Goal: Find specific page/section: Find specific page/section

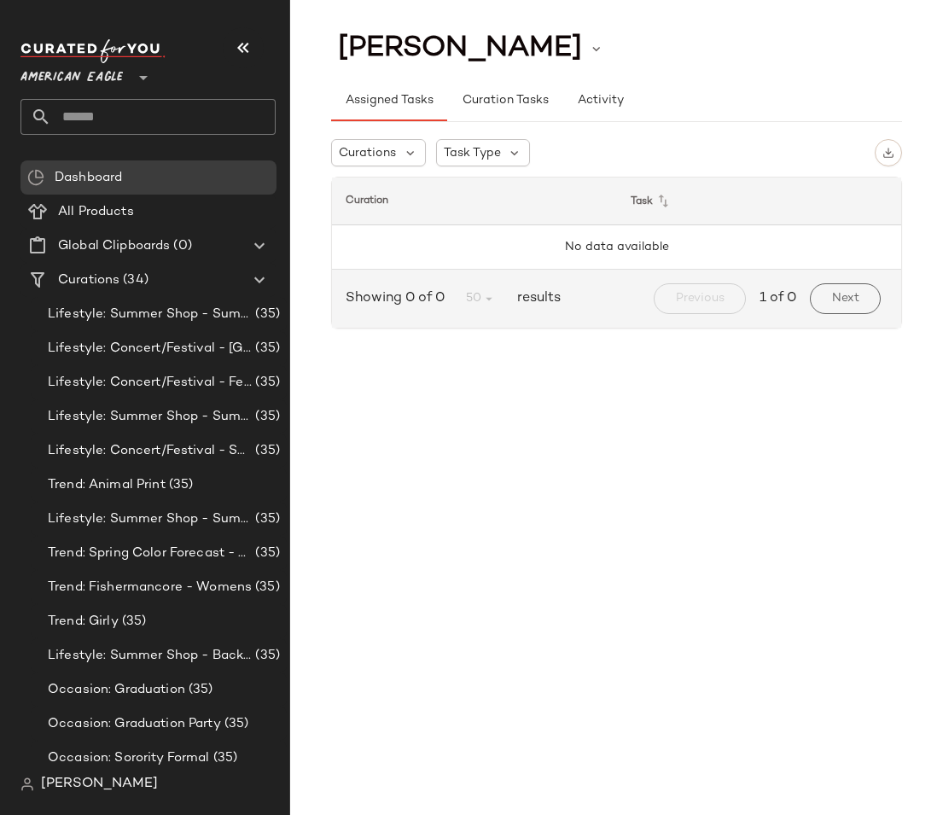
click at [94, 64] on span "American Eagle" at bounding box center [71, 73] width 102 height 31
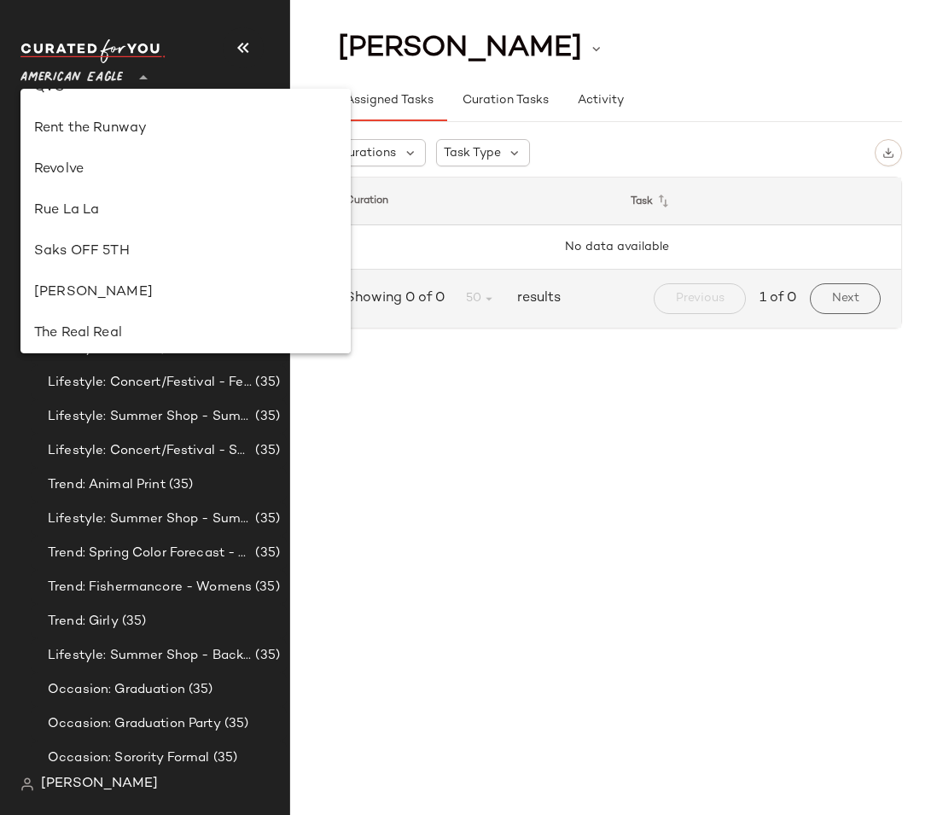
scroll to position [839, 0]
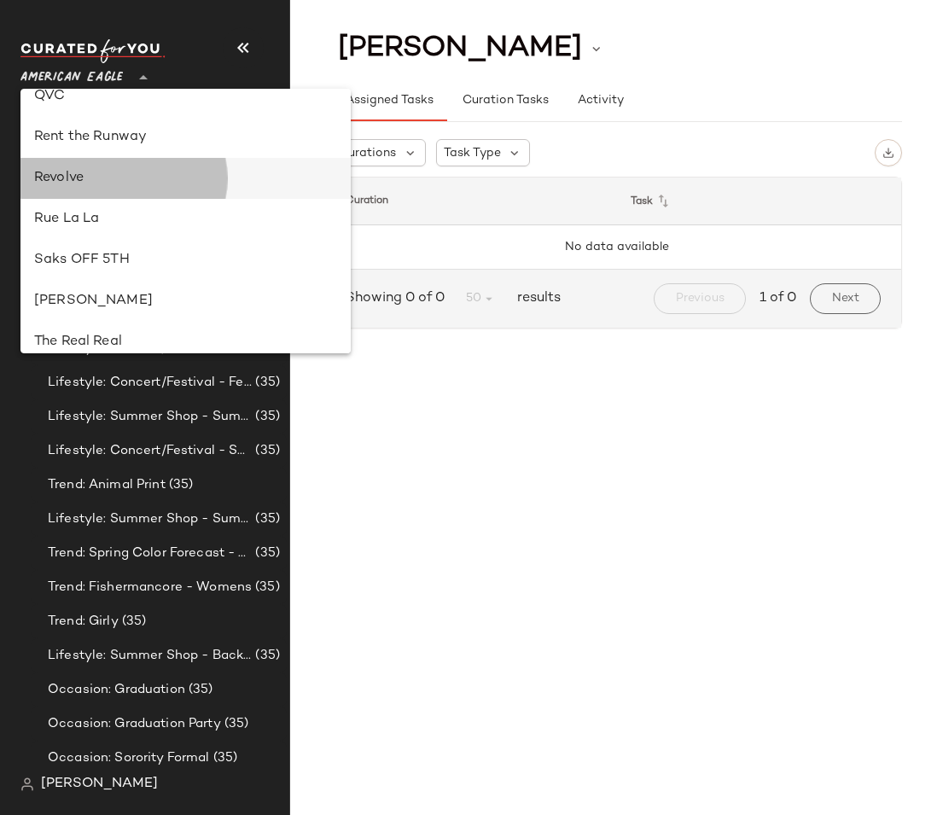
click at [80, 193] on div "Revolve" at bounding box center [185, 178] width 330 height 41
type input "**"
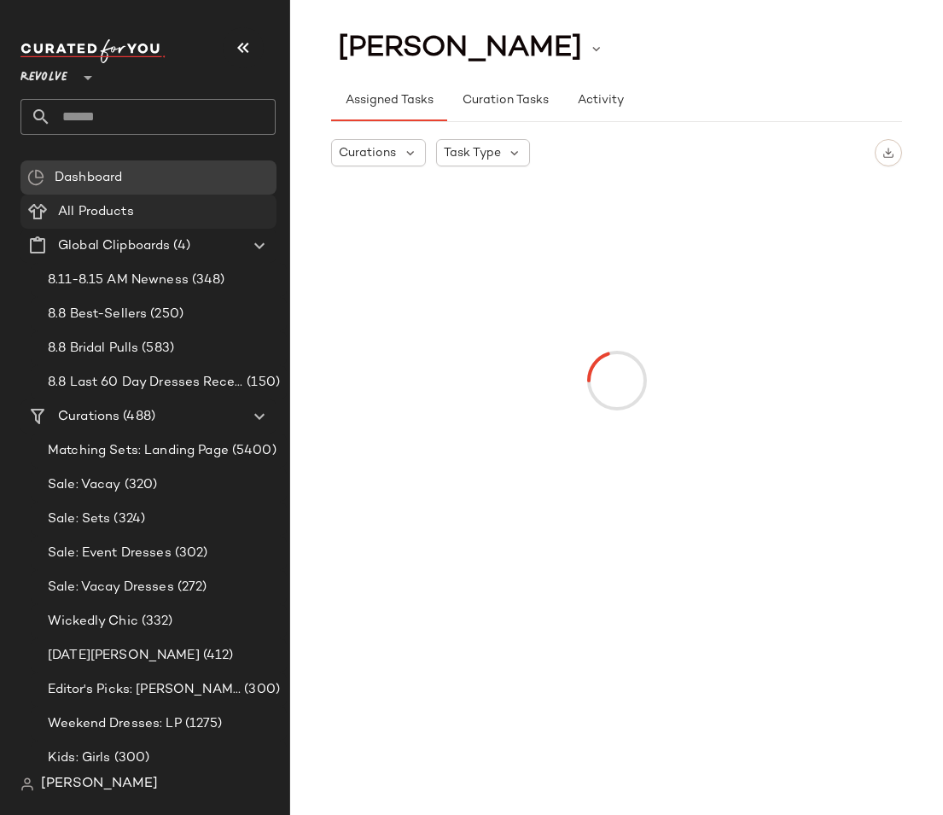
click at [103, 213] on span "All Products" at bounding box center [96, 212] width 76 height 20
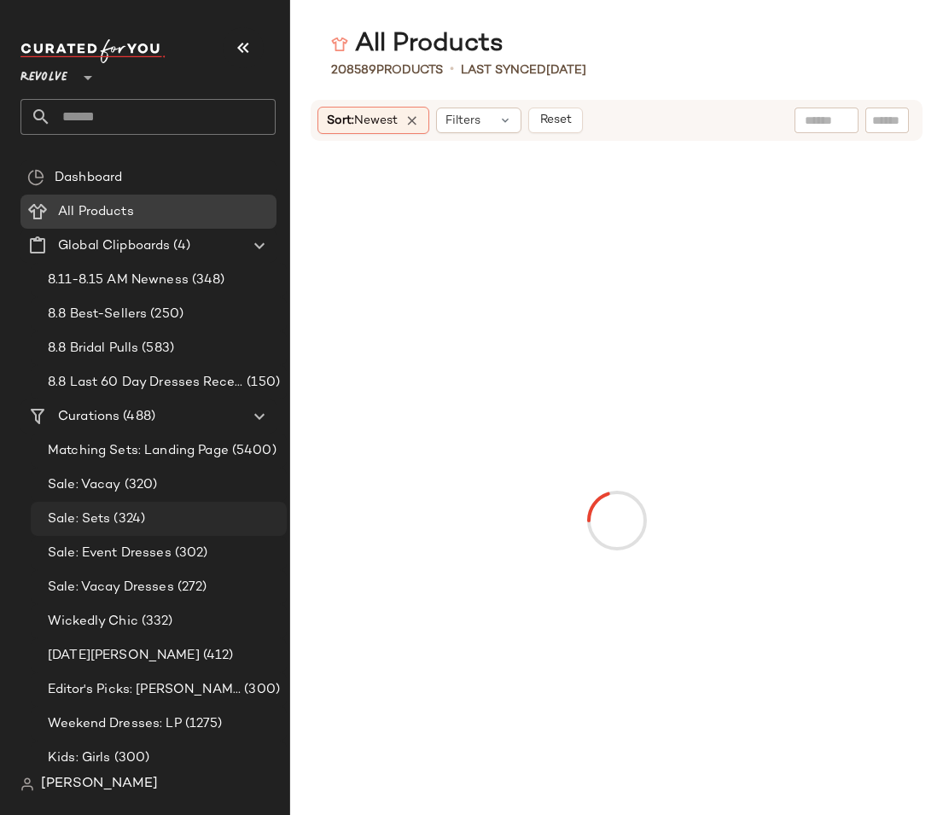
click at [136, 520] on span "(324)" at bounding box center [127, 520] width 35 height 20
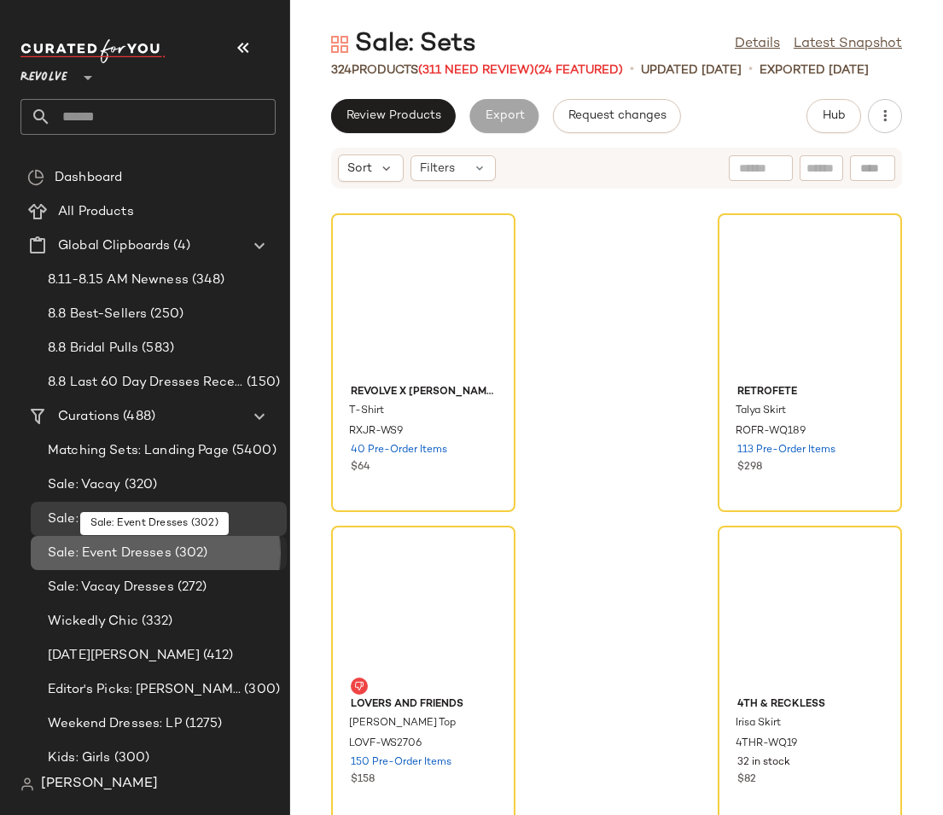
click at [150, 554] on span "Sale: Event Dresses" at bounding box center [110, 554] width 124 height 20
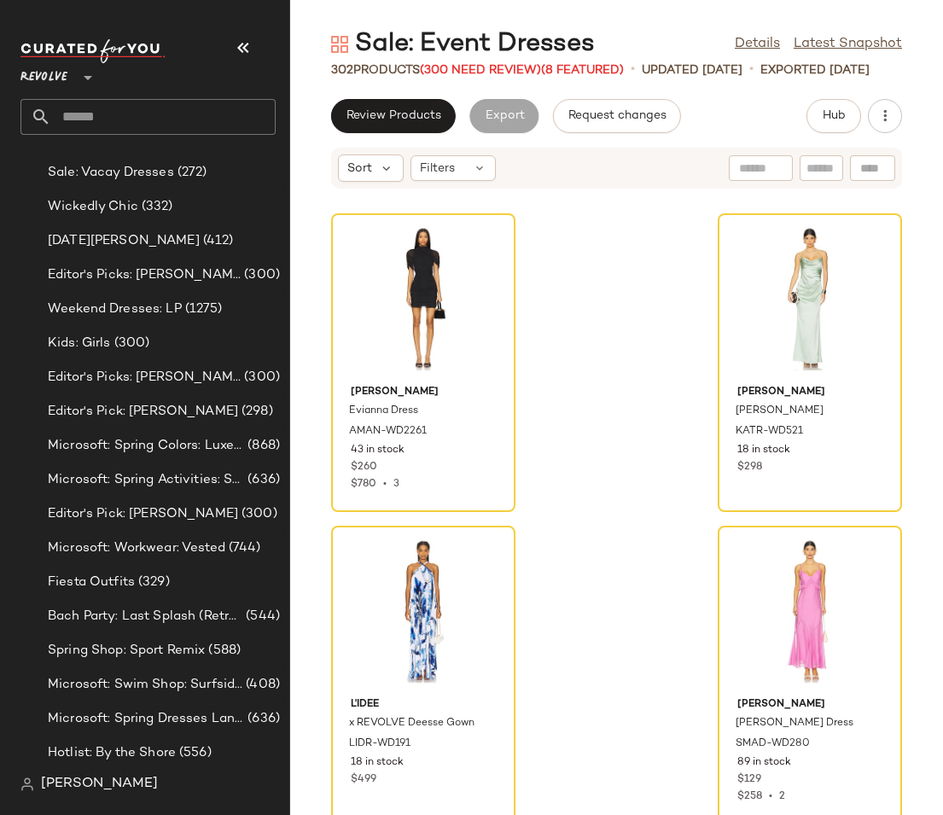
scroll to position [459, 0]
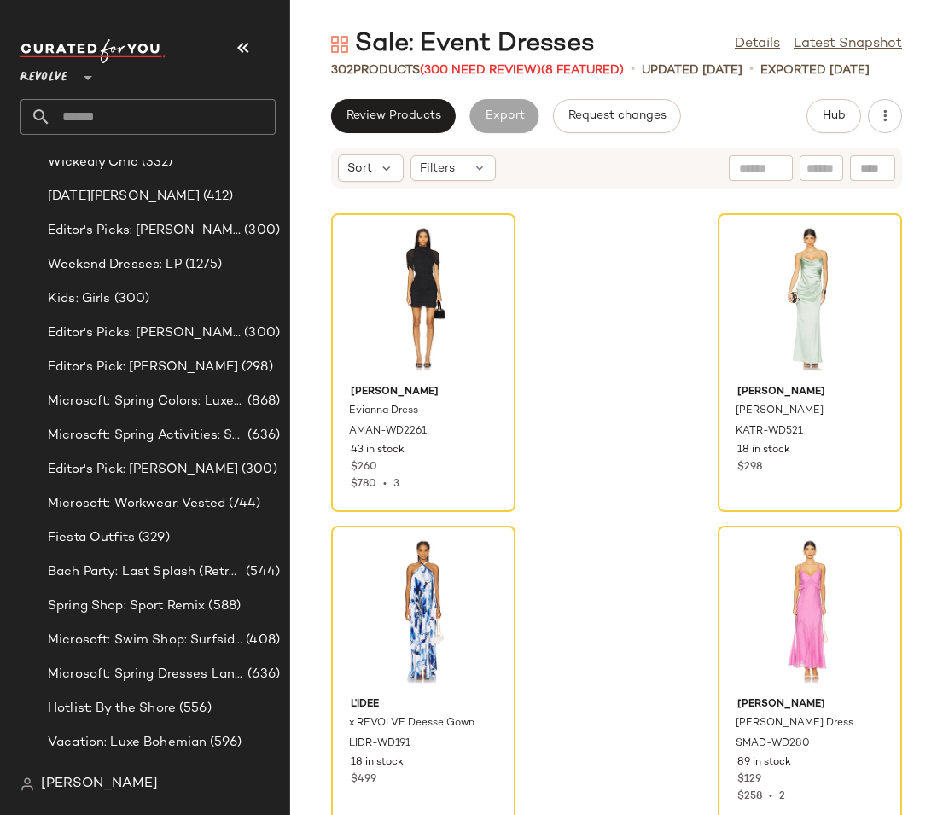
click at [150, 554] on div "Fiesta Outfits (329)" at bounding box center [159, 538] width 256 height 34
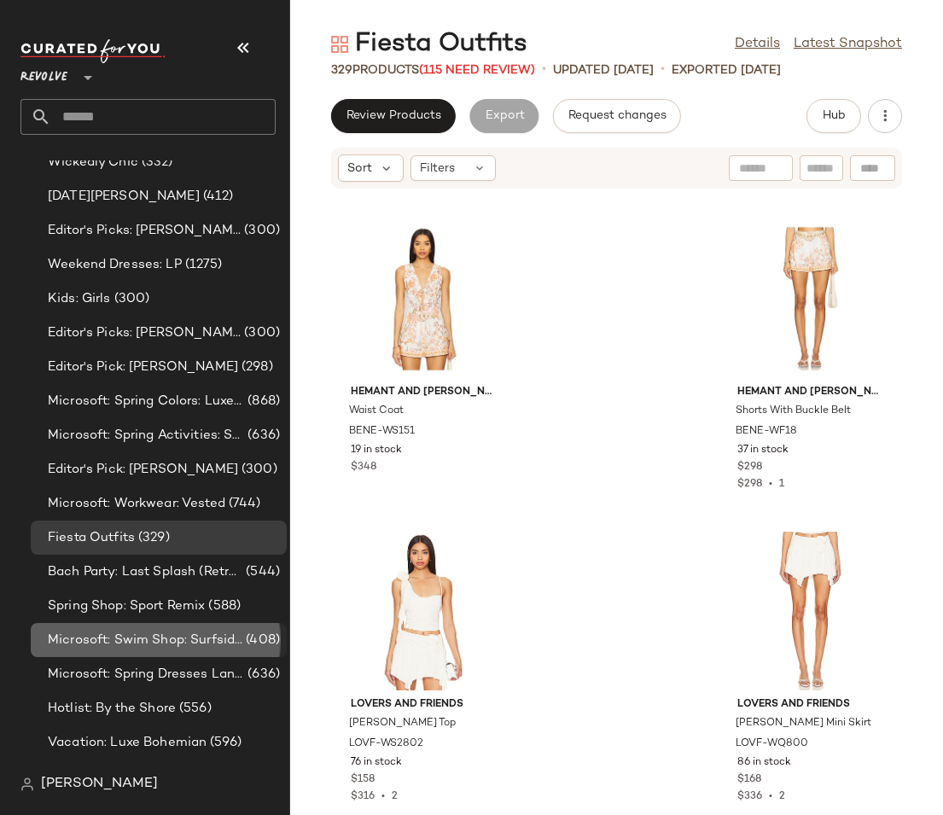
click at [181, 653] on div "Microsoft: Swim Shop: Surfside Chic (408)" at bounding box center [159, 640] width 256 height 34
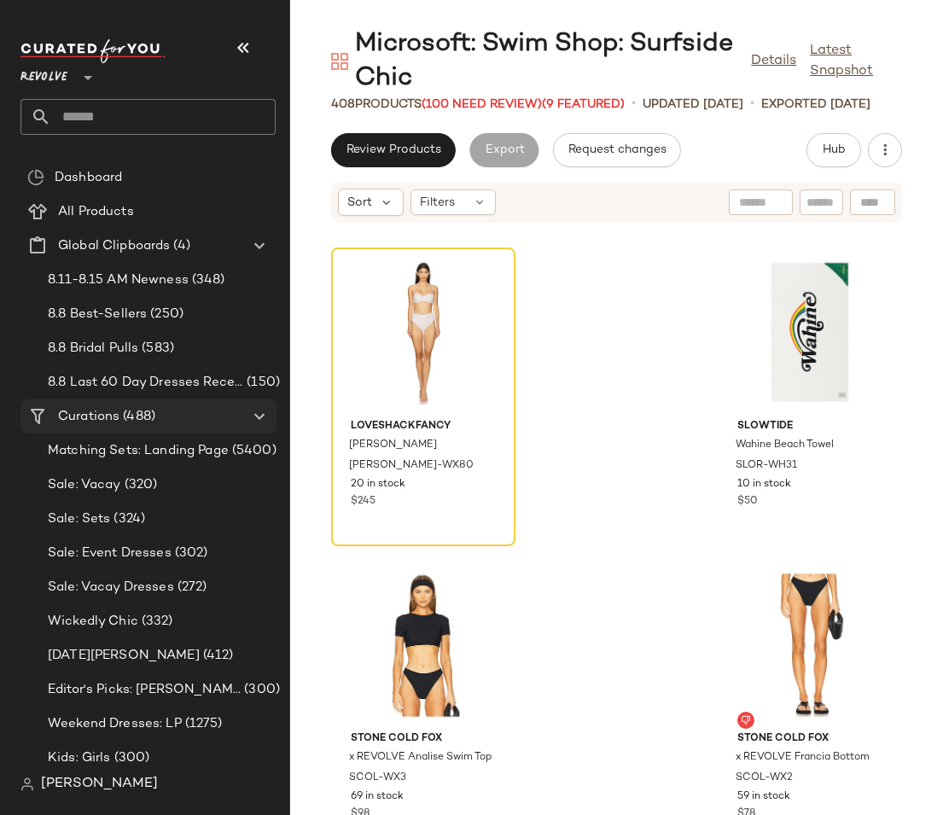
click at [116, 416] on span "Curations" at bounding box center [88, 417] width 61 height 20
